Goal: Task Accomplishment & Management: Use online tool/utility

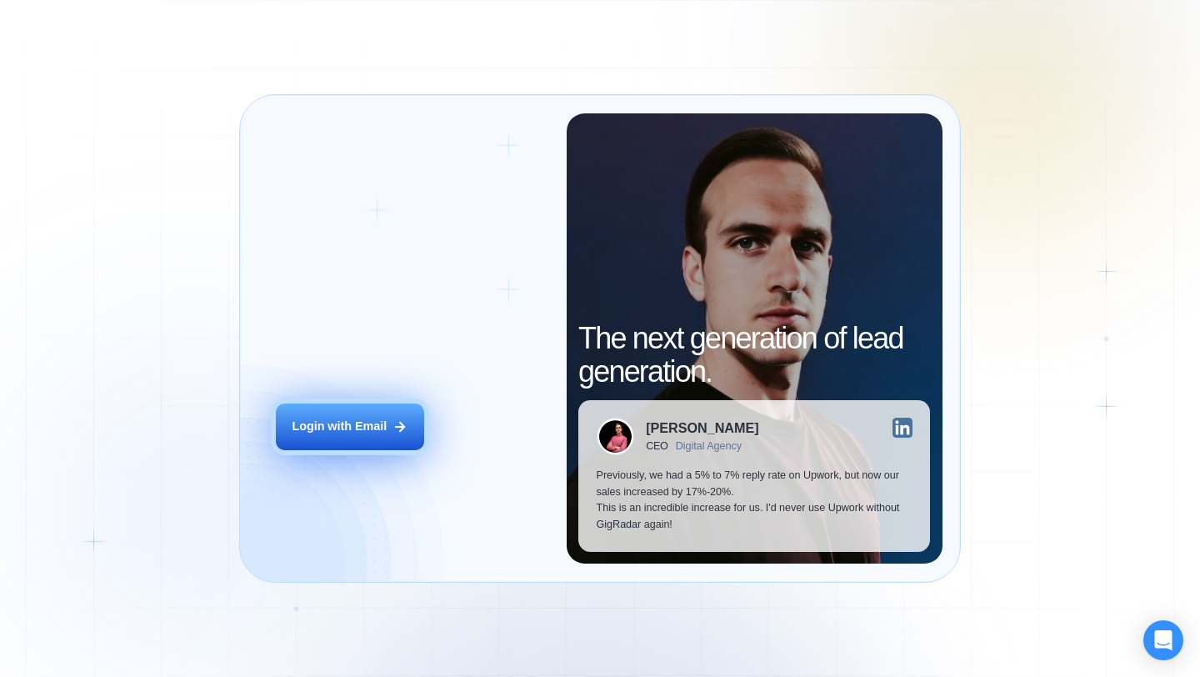
click at [366, 430] on div "Login with Email" at bounding box center [339, 426] width 95 height 17
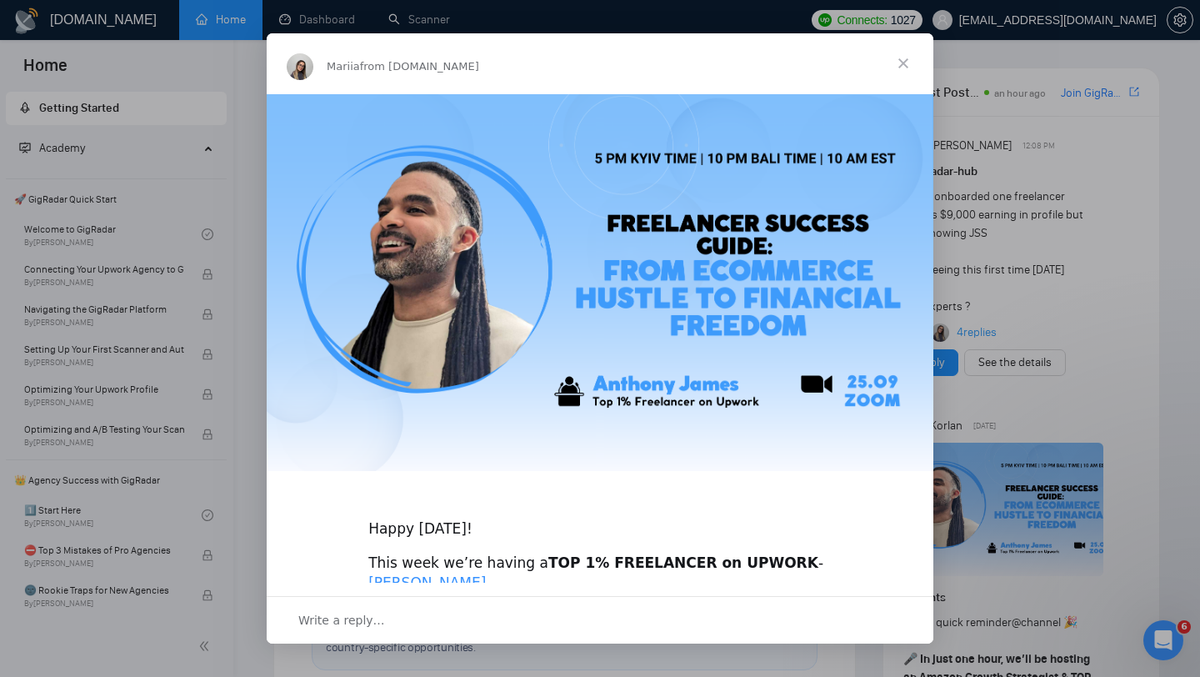
click at [906, 61] on span "Close" at bounding box center [903, 63] width 60 height 60
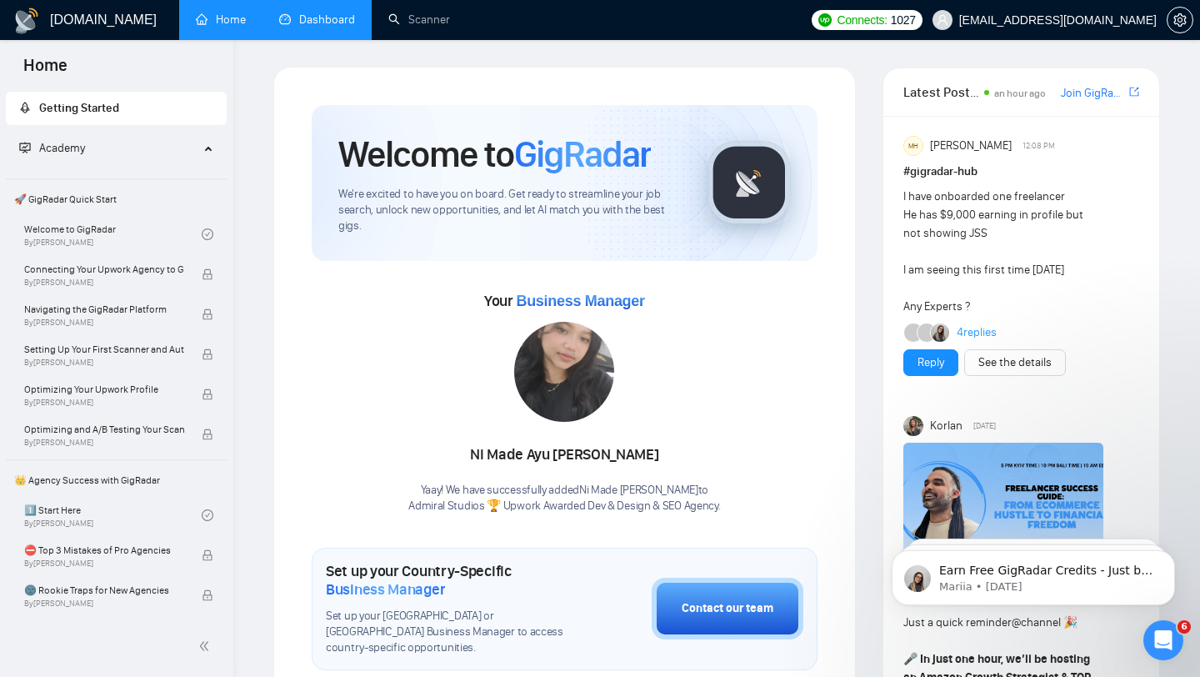
click at [318, 27] on link "Dashboard" at bounding box center [317, 19] width 76 height 14
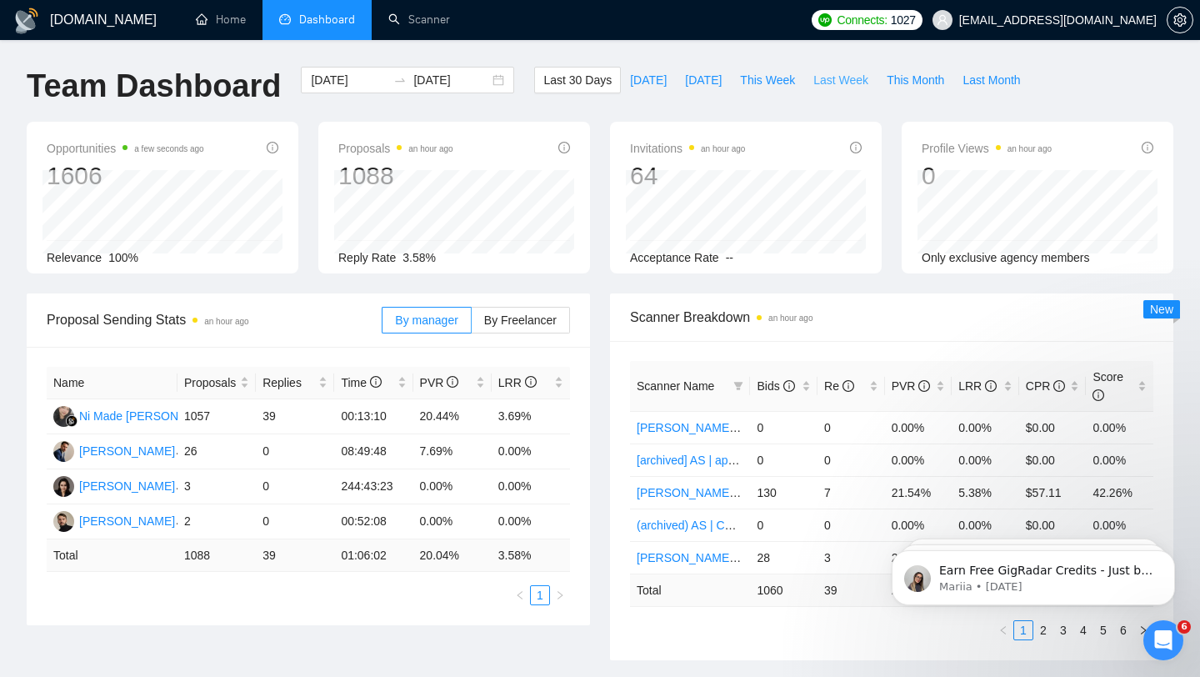
click at [851, 81] on span "Last Week" at bounding box center [840, 80] width 55 height 18
type input "[DATE]"
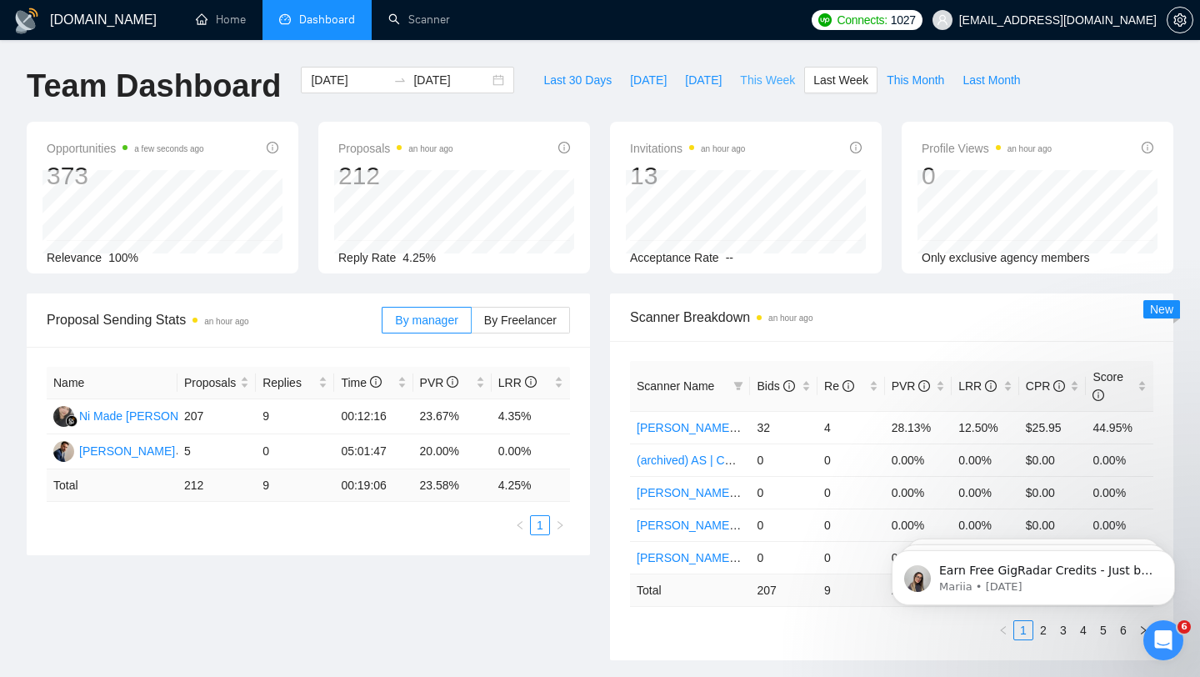
click at [787, 85] on span "This Week" at bounding box center [767, 80] width 55 height 18
type input "[DATE]"
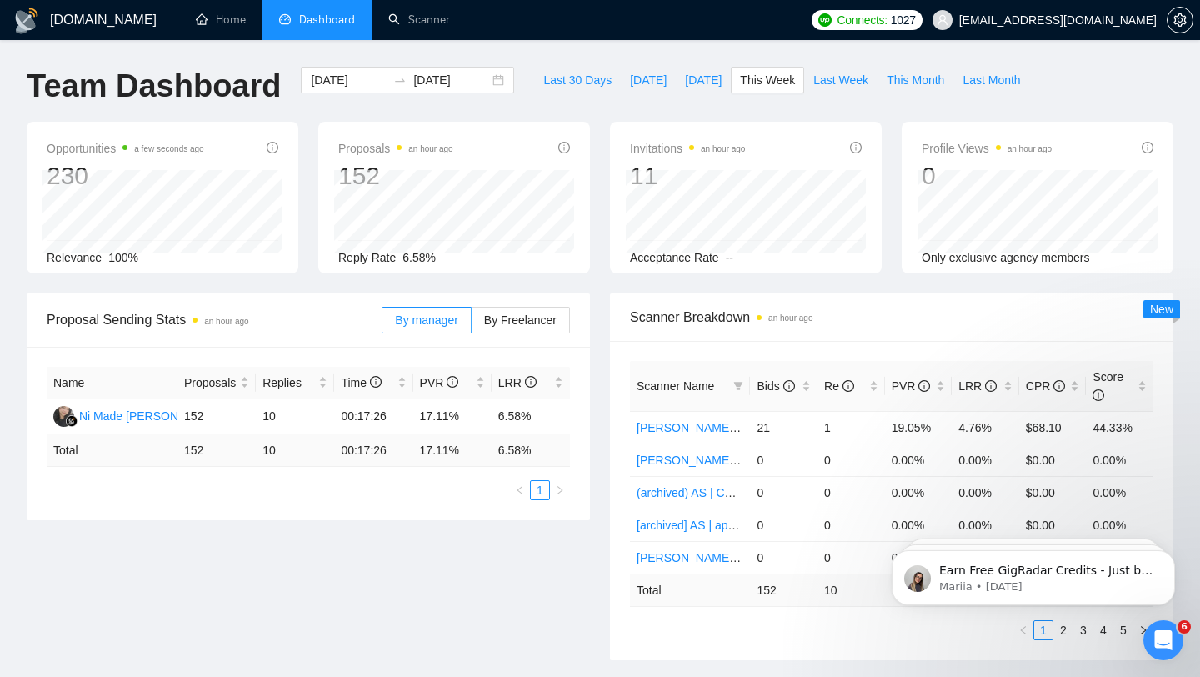
scroll to position [67, 0]
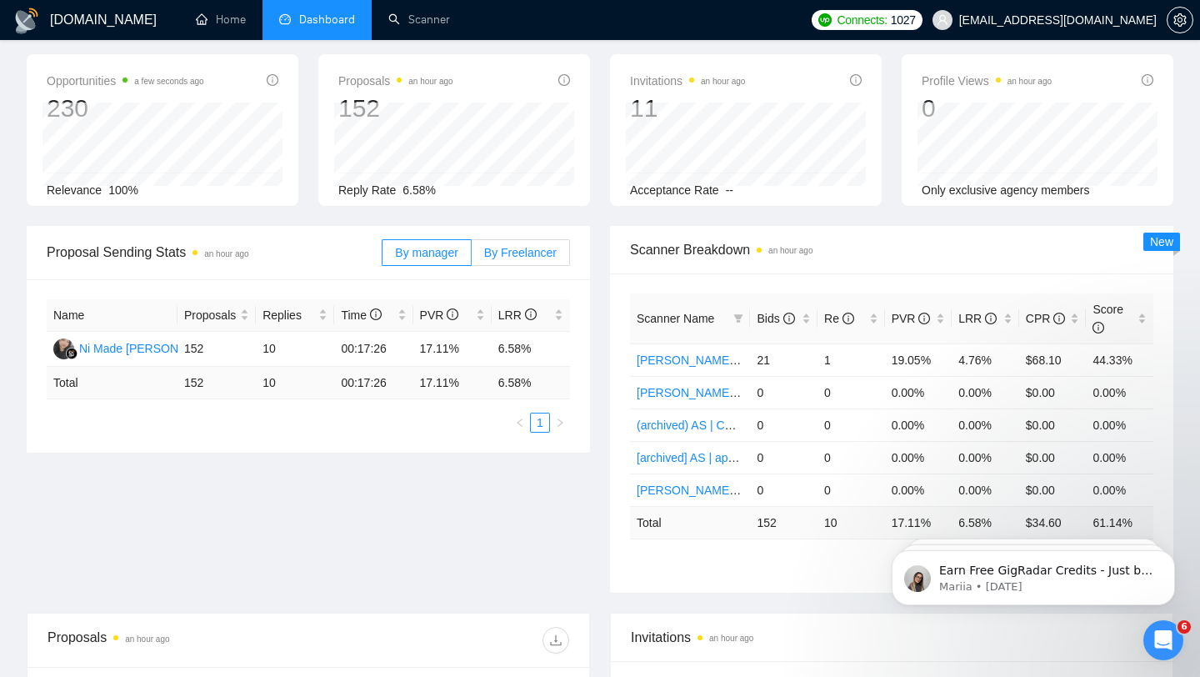
click at [500, 249] on span "By Freelancer" at bounding box center [520, 252] width 72 height 13
click at [472, 257] on input "By Freelancer" at bounding box center [472, 257] width 0 height 0
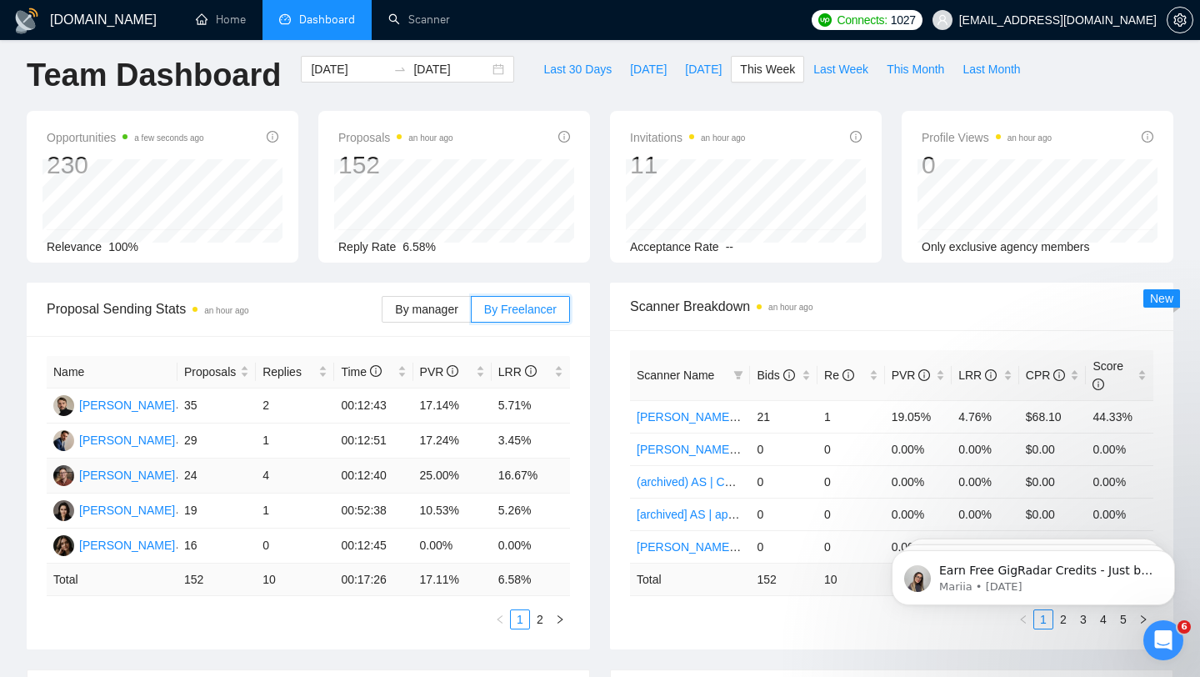
scroll to position [0, 0]
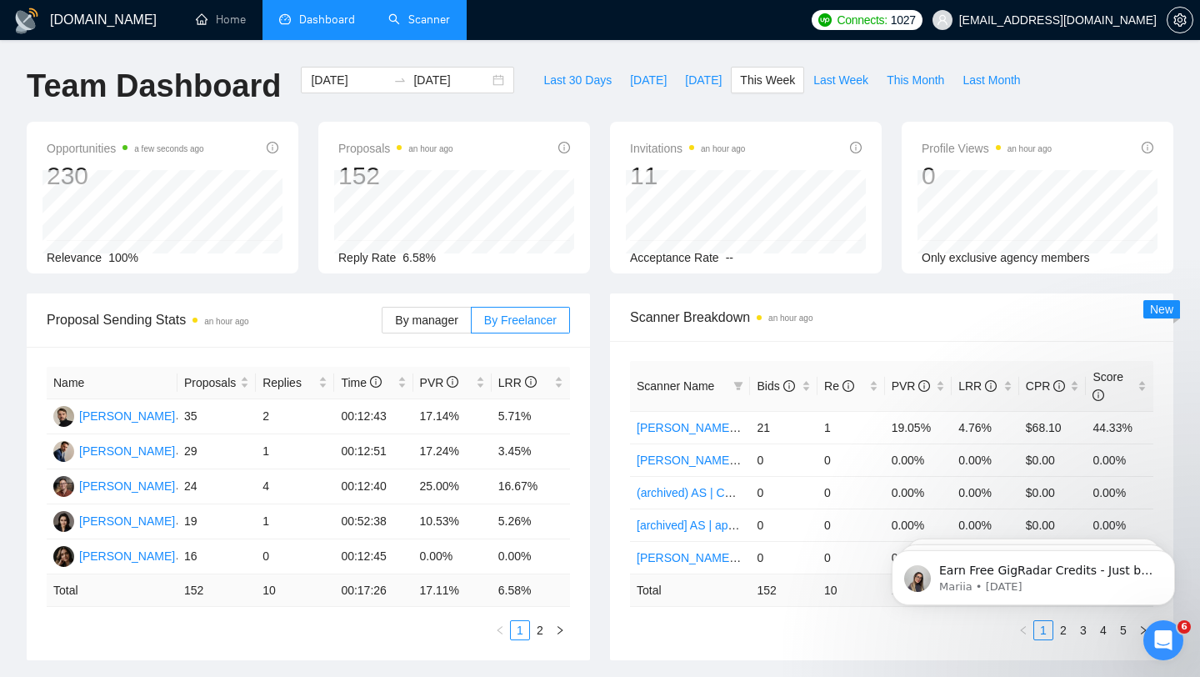
click at [388, 21] on link "Scanner" at bounding box center [419, 19] width 62 height 14
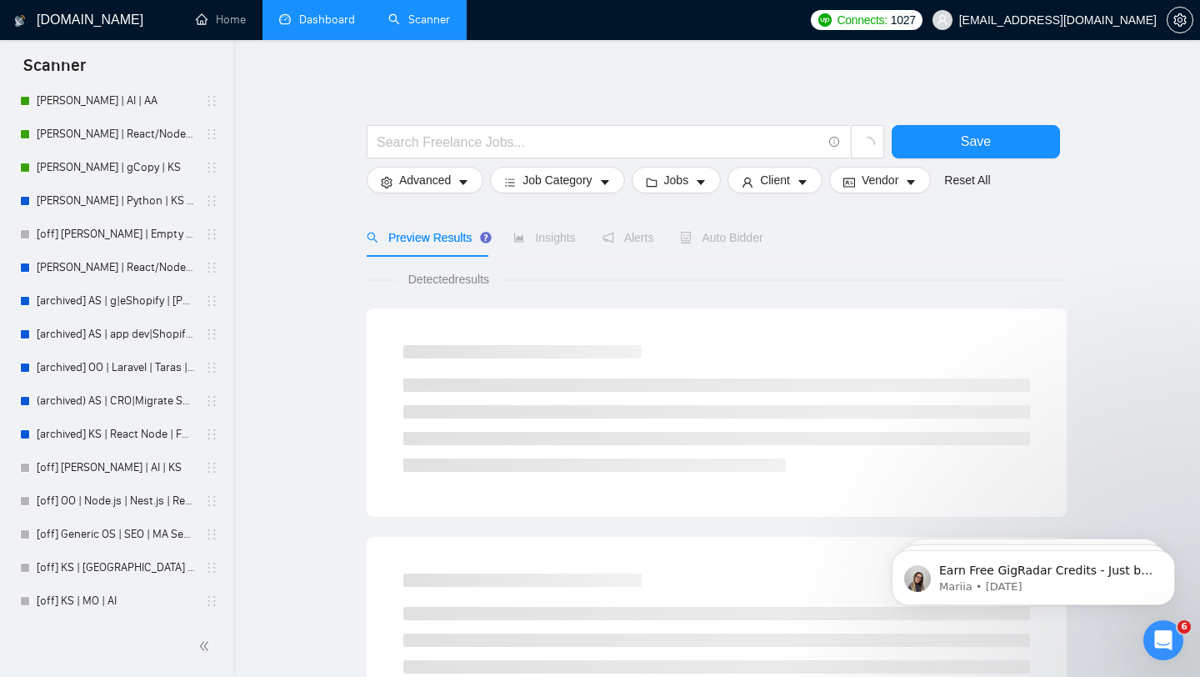
scroll to position [687, 0]
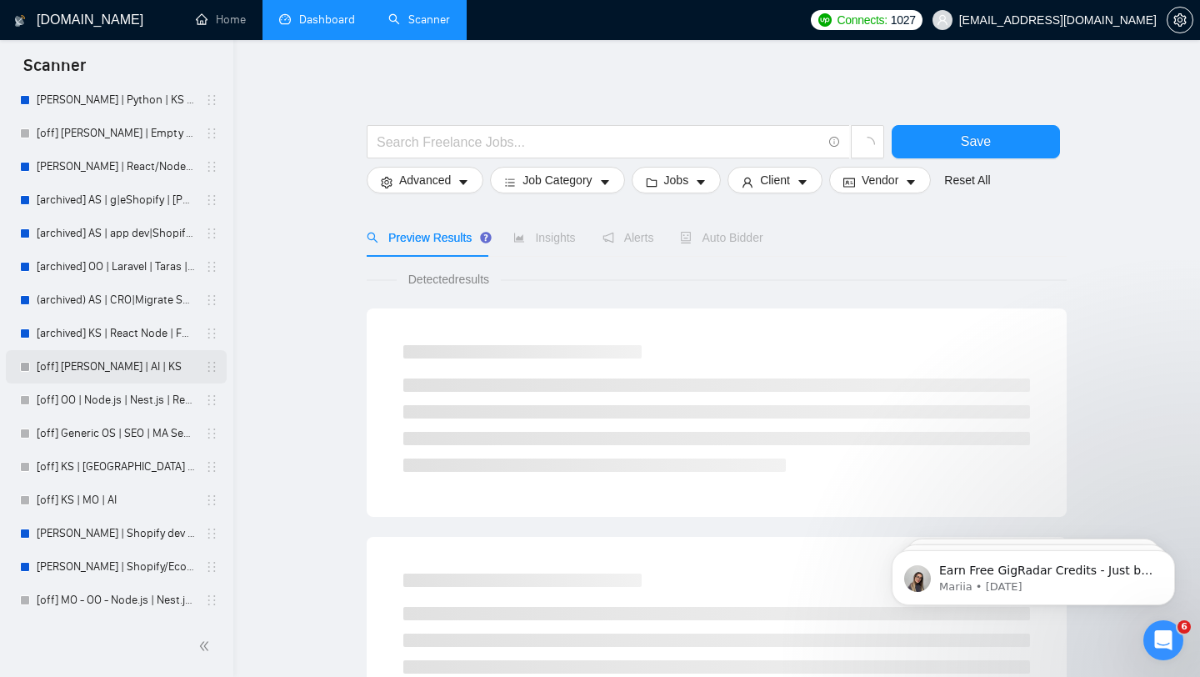
click at [137, 362] on link "[off] [PERSON_NAME] | AI | KS" at bounding box center [116, 366] width 158 height 33
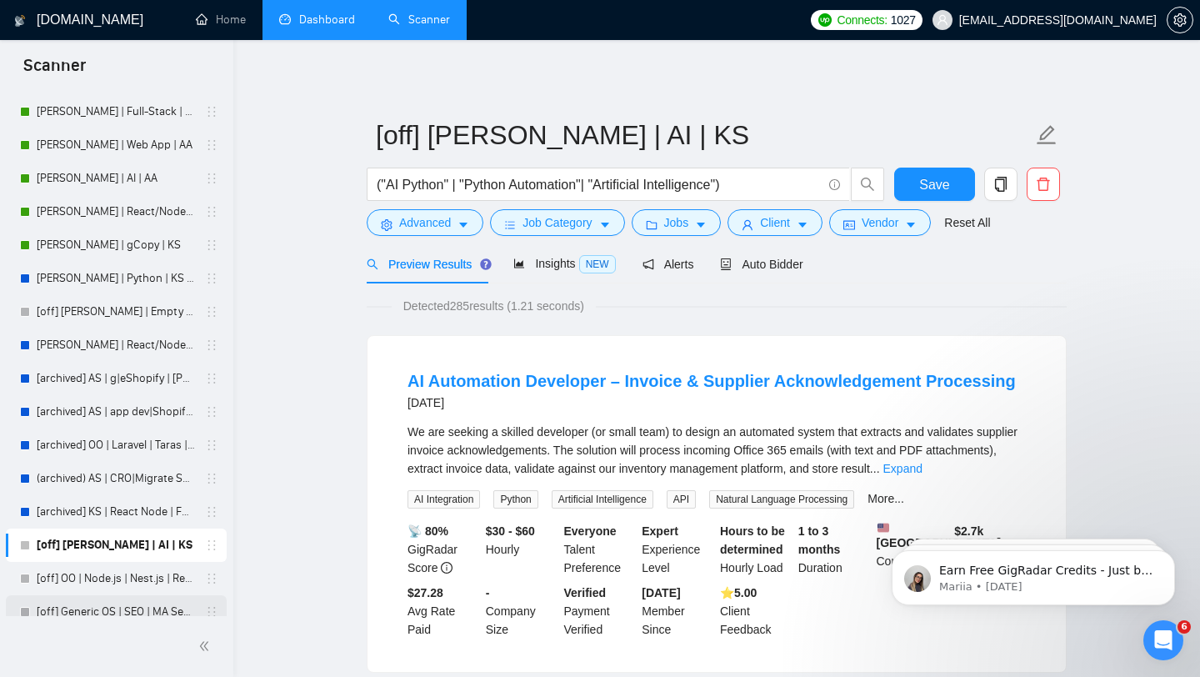
scroll to position [466, 0]
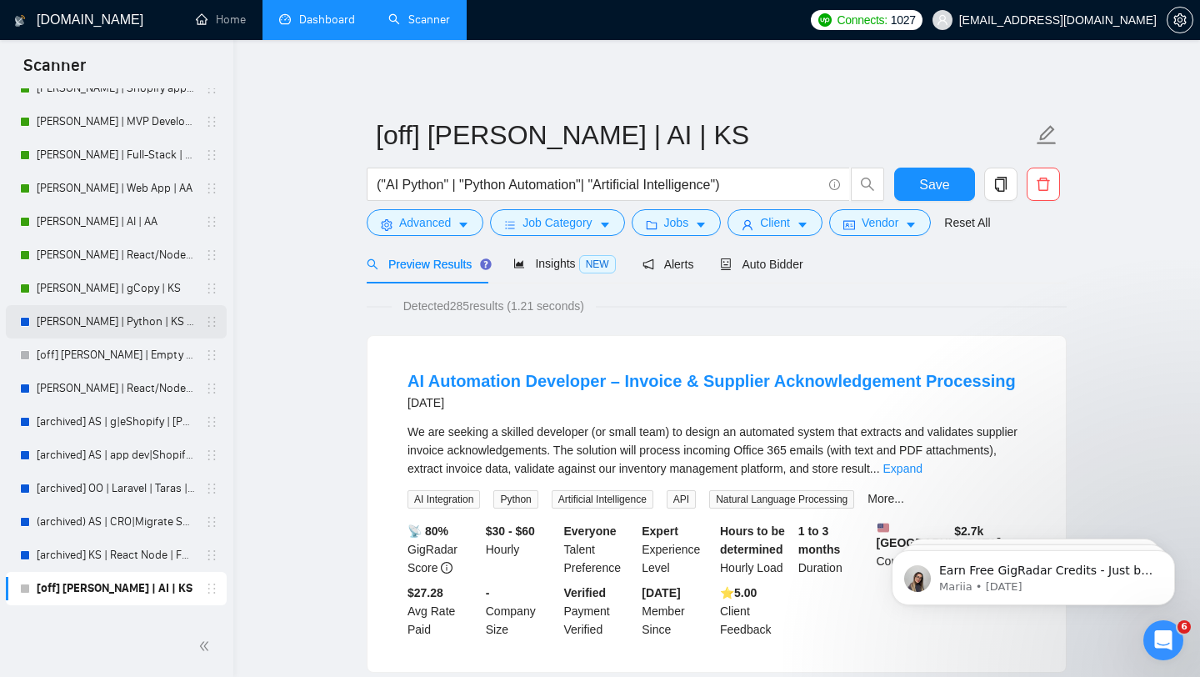
click at [155, 330] on link "[PERSON_NAME] | Python | KS - WIP" at bounding box center [116, 321] width 158 height 33
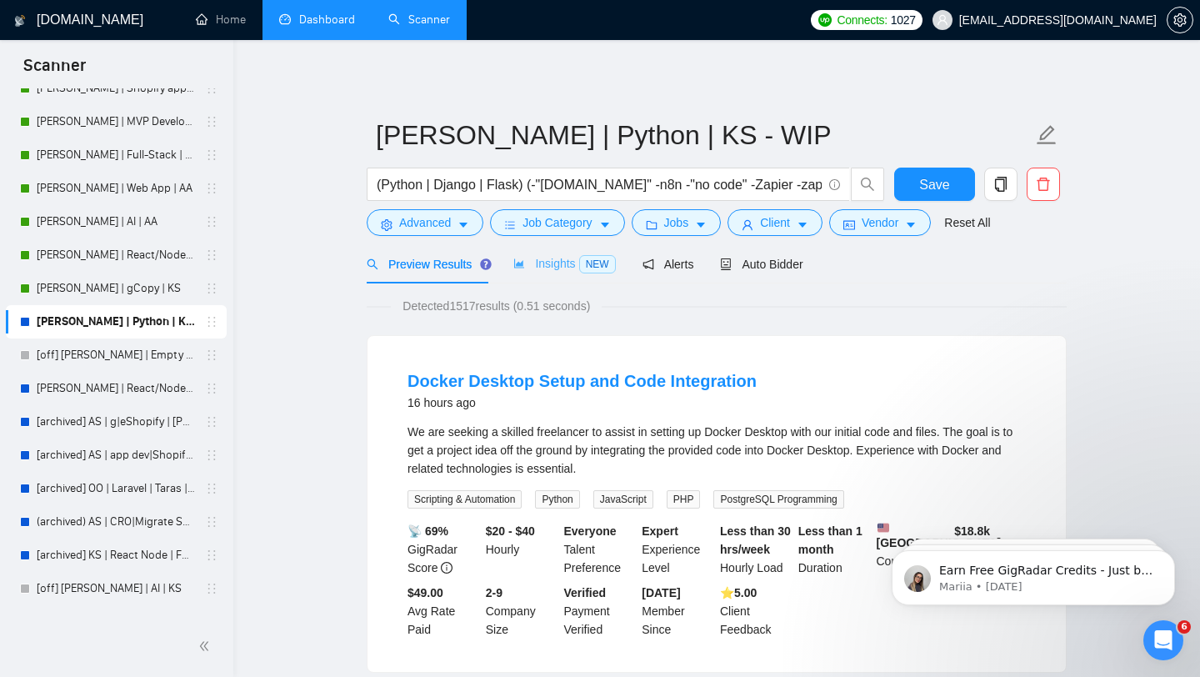
click at [543, 274] on div "Insights NEW" at bounding box center [564, 263] width 102 height 39
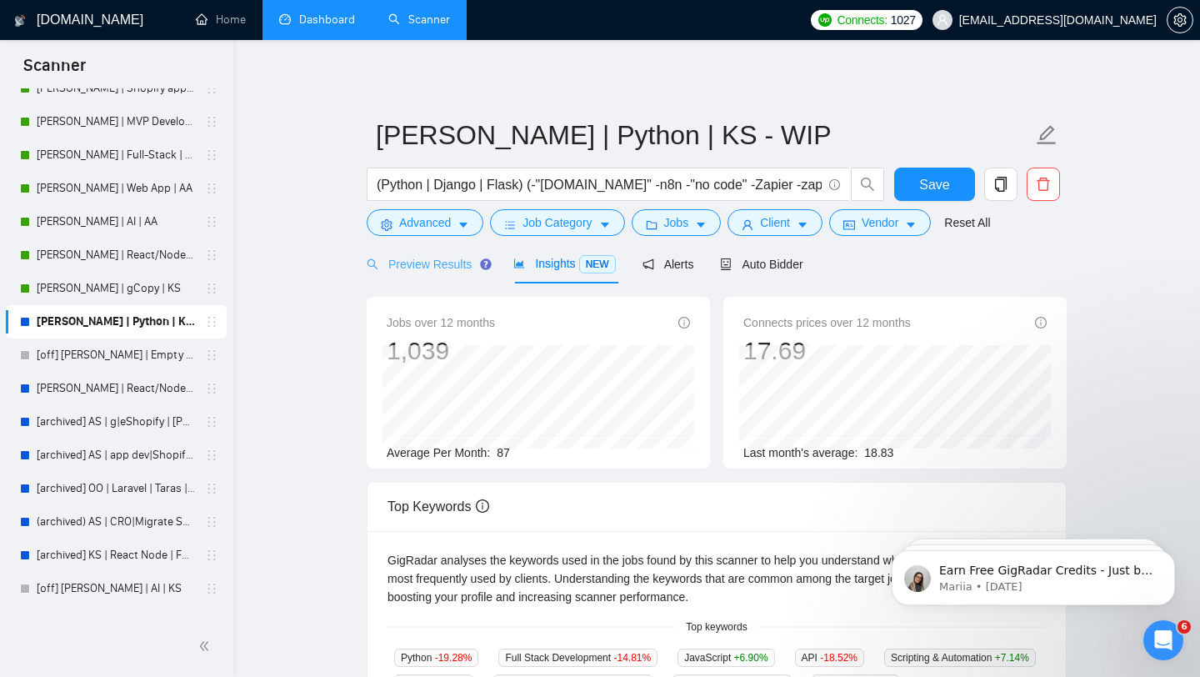
click at [446, 278] on div "Preview Results" at bounding box center [427, 263] width 120 height 39
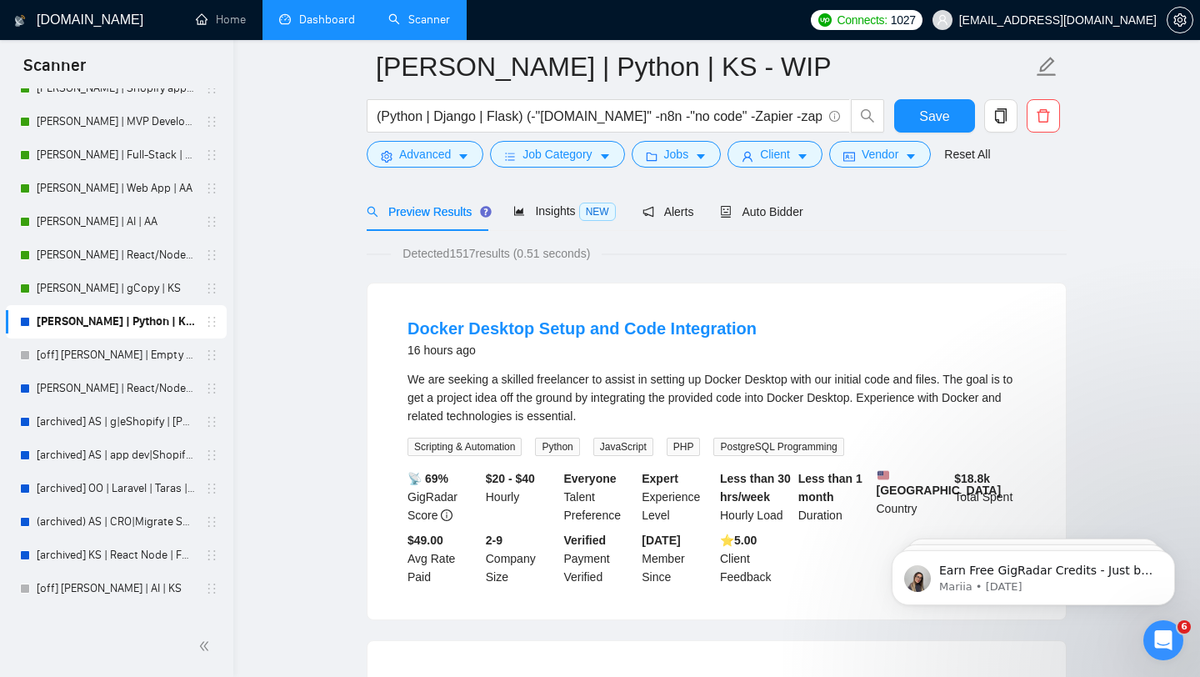
scroll to position [73, 0]
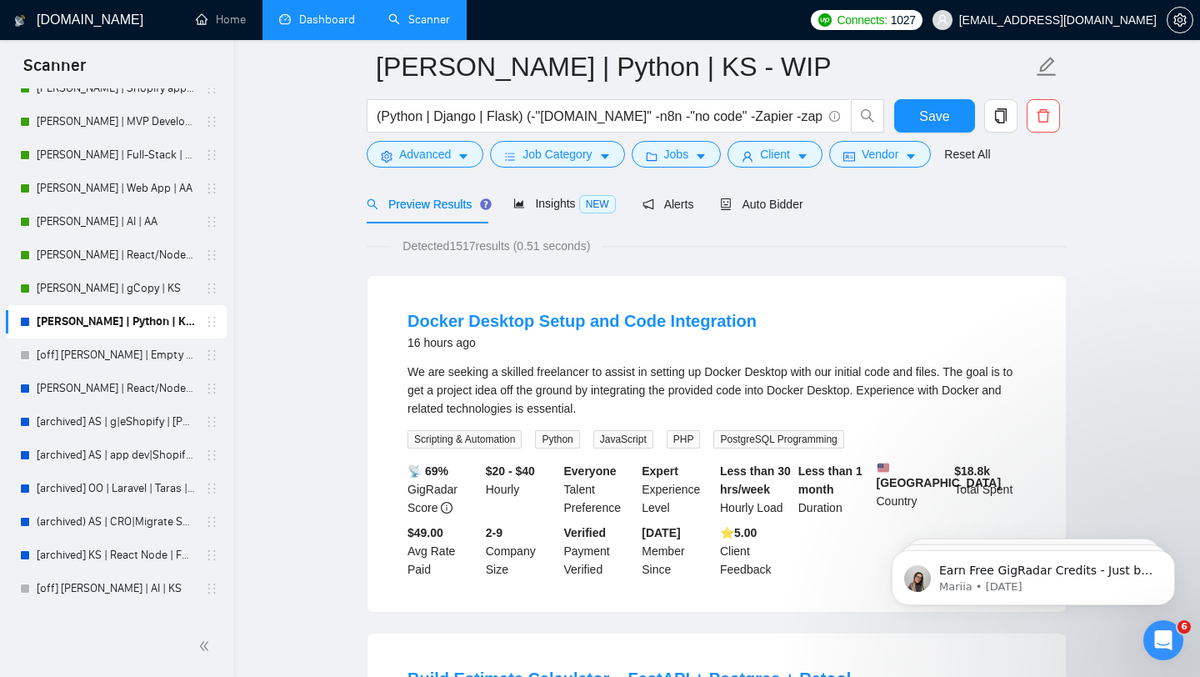
click at [801, 169] on form "[PERSON_NAME] | Python | KS - WIP (Python | Django | Flask) (-"[DOMAIN_NAME]" -…" at bounding box center [717, 108] width 700 height 136
